Goal: Transaction & Acquisition: Obtain resource

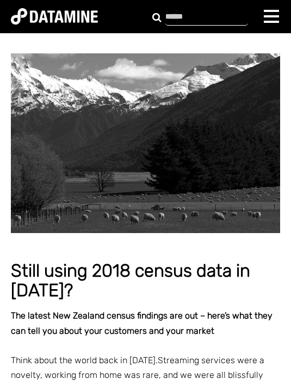
click at [238, 22] on form at bounding box center [200, 16] width 83 height 17
type input "**********"
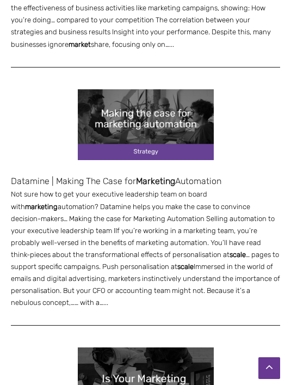
scroll to position [849, 0]
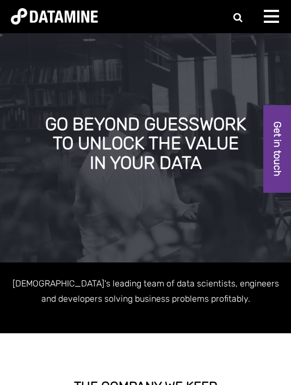
click at [284, 14] on div at bounding box center [275, 21] width 22 height 22
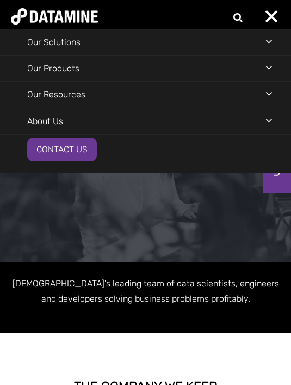
click at [256, 96] on li "Our Resources RetailWatch Dashboard TelcoWatch Dashboard Downloadable Datamine …" at bounding box center [145, 94] width 291 height 26
click at [268, 98] on div "Navigation Menu" at bounding box center [279, 94] width 26 height 24
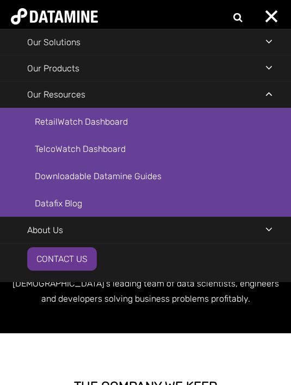
click at [115, 149] on link "TelcoWatch Dashboard" at bounding box center [145, 149] width 291 height 27
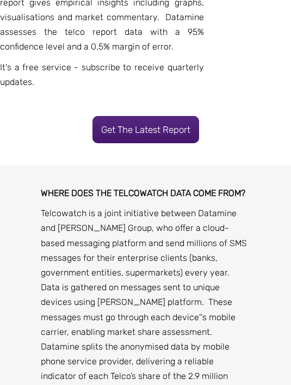
scroll to position [513, 0]
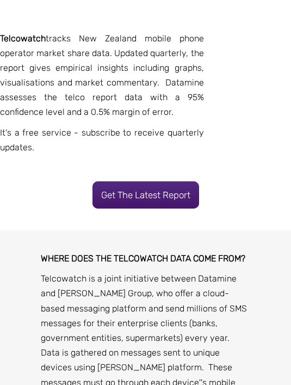
click at [152, 199] on link "Get the latest report" at bounding box center [146, 194] width 107 height 27
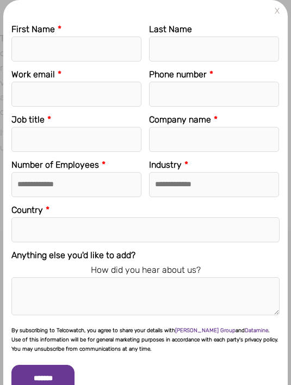
click at [286, 6] on div "**********" at bounding box center [145, 192] width 291 height 385
click at [276, 13] on link "X" at bounding box center [278, 11] width 14 height 14
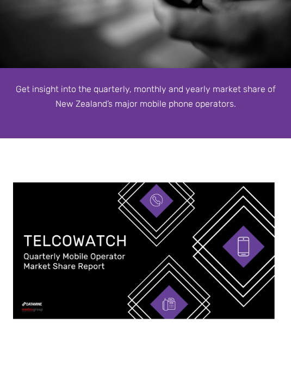
scroll to position [162, 0]
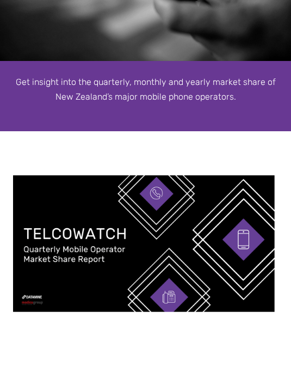
click at [248, 263] on img at bounding box center [144, 244] width 262 height 137
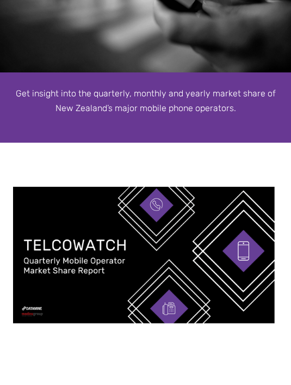
scroll to position [0, 0]
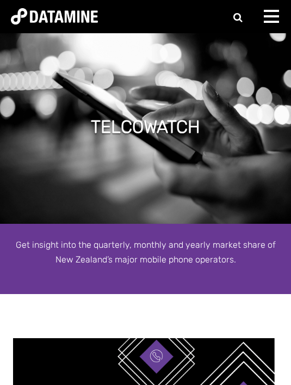
click at [273, 17] on div at bounding box center [275, 21] width 22 height 22
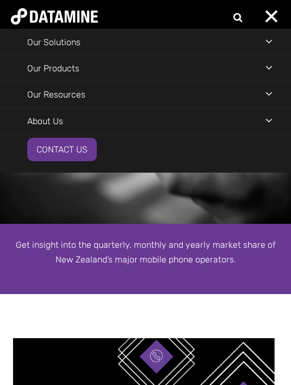
click at [156, 206] on div "TELCOWATCH" at bounding box center [145, 128] width 291 height 191
click at [267, 96] on div "Navigation Menu" at bounding box center [279, 94] width 26 height 24
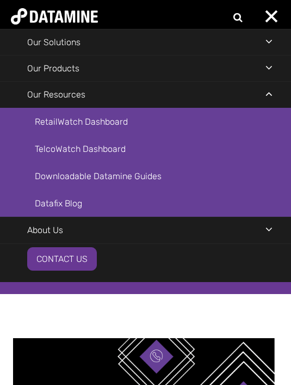
click at [134, 167] on link "Downloadable Datamine Guides" at bounding box center [145, 176] width 291 height 27
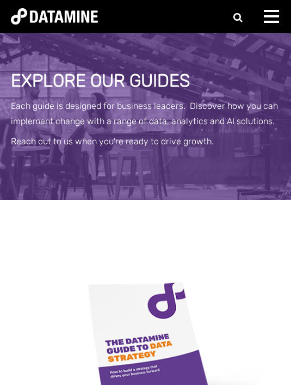
click at [267, 19] on div at bounding box center [275, 21] width 22 height 22
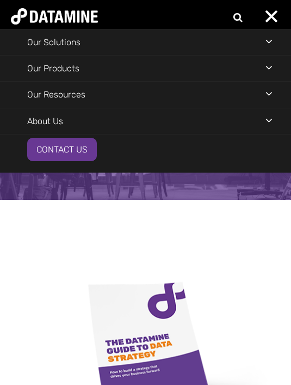
click at [266, 96] on div "Navigation Menu" at bounding box center [279, 94] width 26 height 24
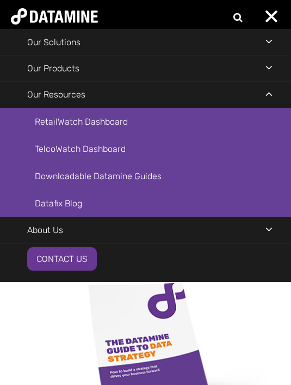
click at [108, 154] on link "TelcoWatch Dashboard" at bounding box center [145, 149] width 291 height 27
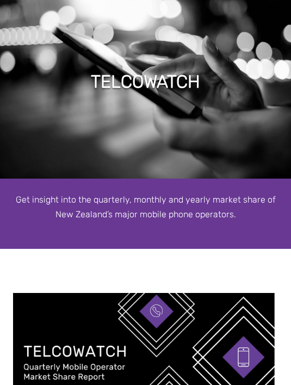
scroll to position [44, 0]
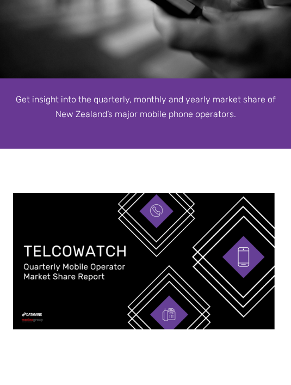
click at [131, 237] on img at bounding box center [144, 261] width 262 height 137
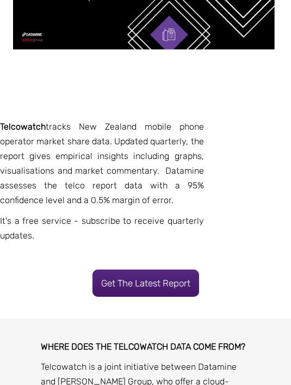
scroll to position [443, 0]
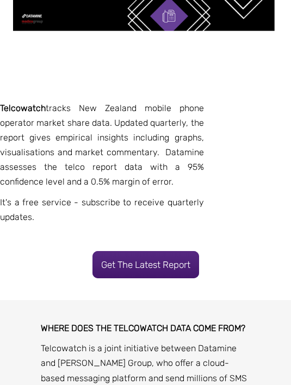
click at [174, 259] on link "Get the latest report" at bounding box center [146, 265] width 107 height 27
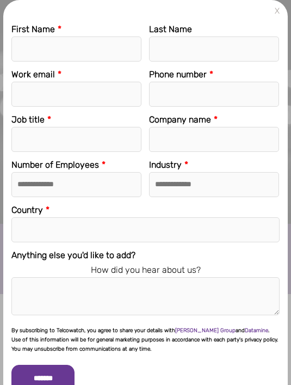
scroll to position [0, 0]
click at [287, 8] on form "**********" at bounding box center [145, 200] width 285 height 384
click at [276, 15] on link "X" at bounding box center [278, 11] width 14 height 14
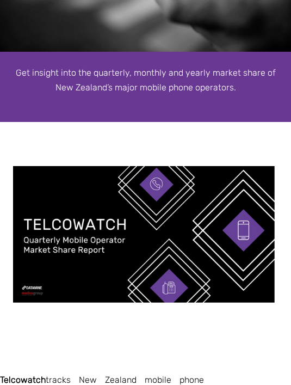
click at [146, 226] on img at bounding box center [144, 234] width 262 height 137
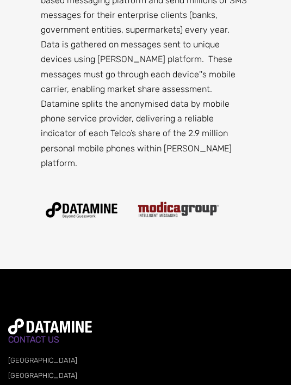
scroll to position [858, 0]
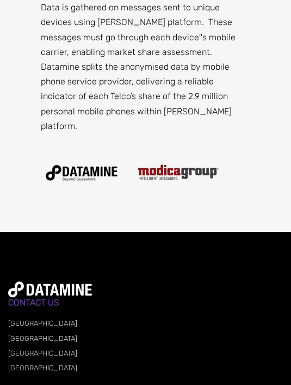
click at [99, 159] on img at bounding box center [82, 172] width 82 height 27
click at [198, 164] on img at bounding box center [179, 172] width 82 height 16
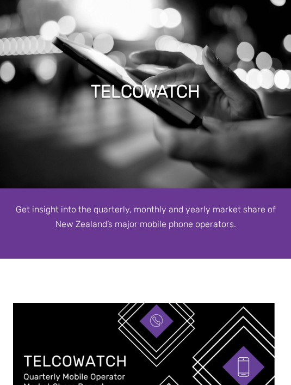
scroll to position [0, 0]
